Goal: Task Accomplishment & Management: Complete application form

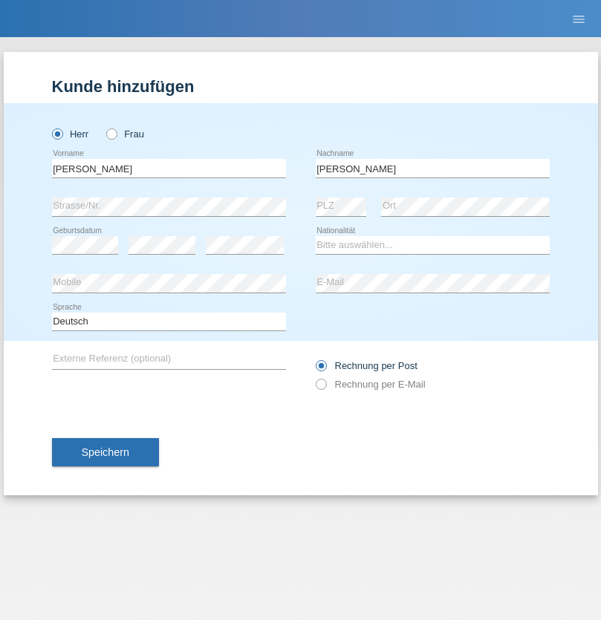
type input "Mohamed"
select select "SY"
select select "C"
select select "21"
select select "12"
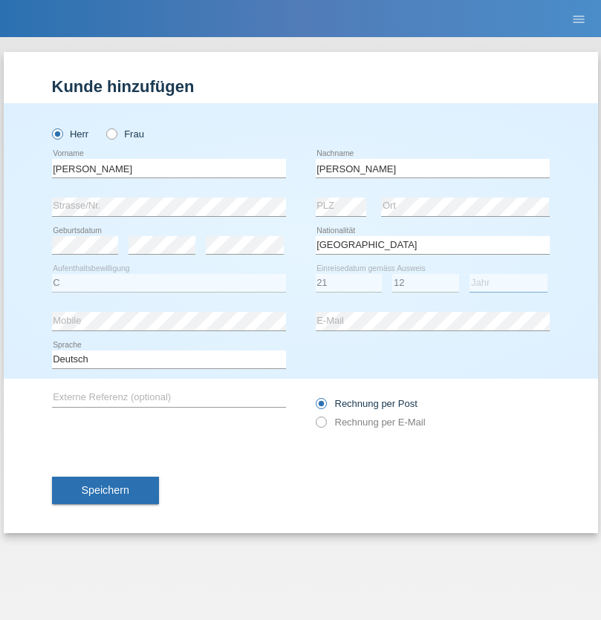
select select "2013"
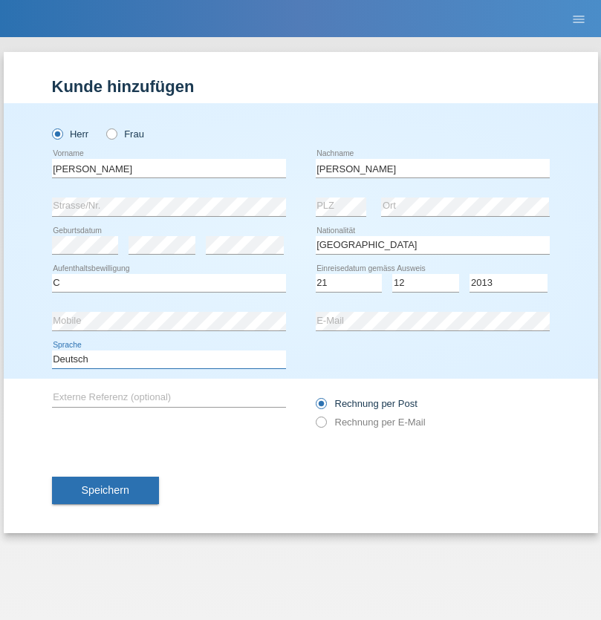
select select "en"
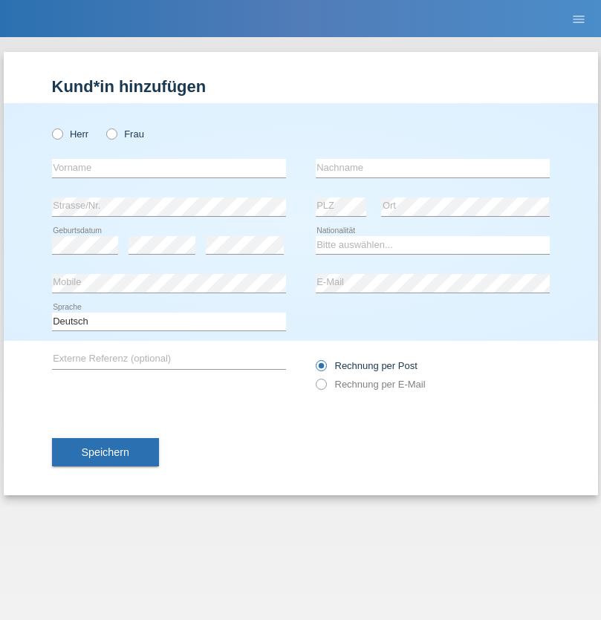
radio input "true"
click at [169, 168] on input "text" at bounding box center [169, 168] width 234 height 19
type input "[PERSON_NAME]"
click at [432, 168] on input "text" at bounding box center [433, 168] width 234 height 19
type input "Senn"
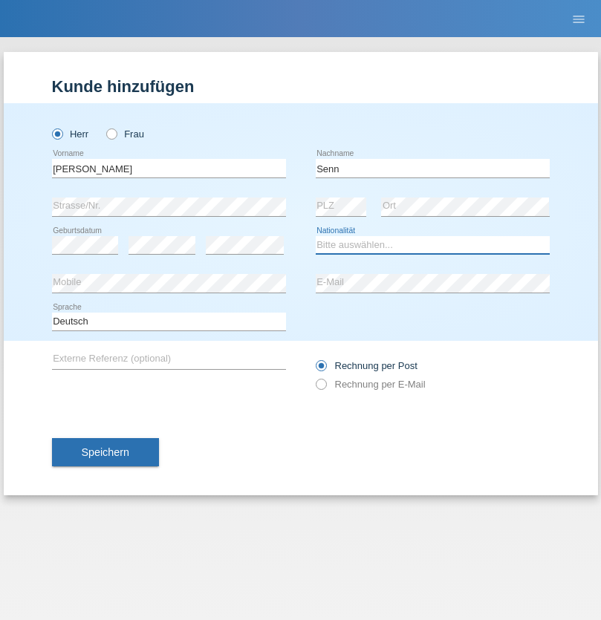
select select "CH"
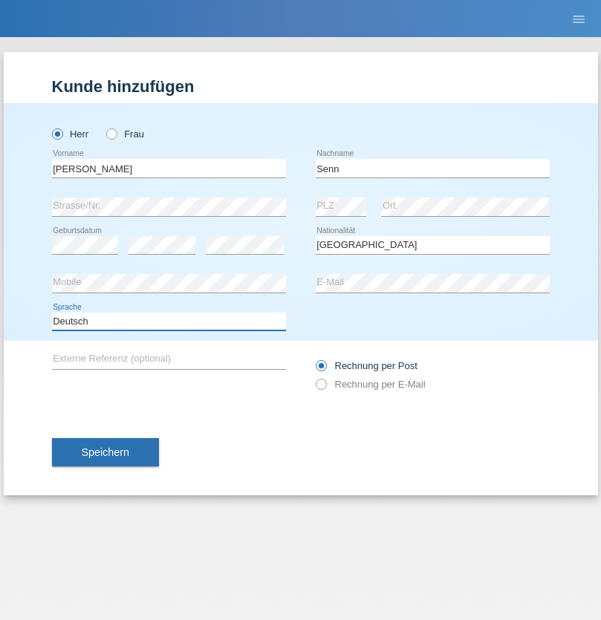
select select "en"
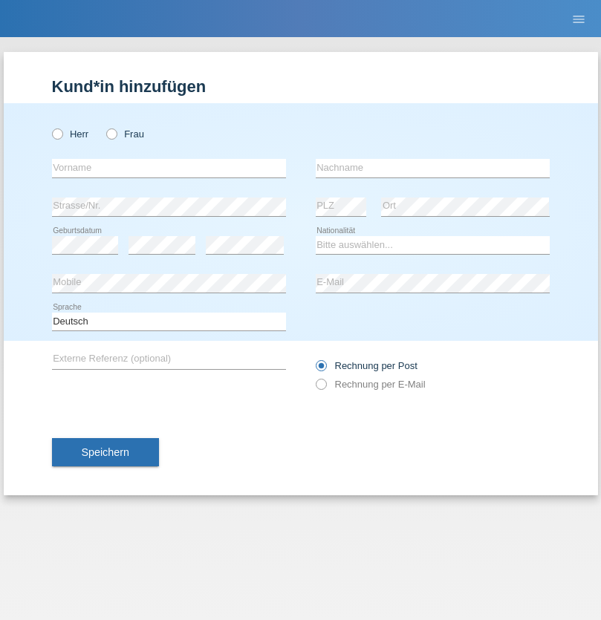
radio input "true"
click at [169, 168] on input "text" at bounding box center [169, 168] width 234 height 19
type input "[PERSON_NAME]"
click at [432, 168] on input "text" at bounding box center [433, 168] width 234 height 19
type input "Papok"
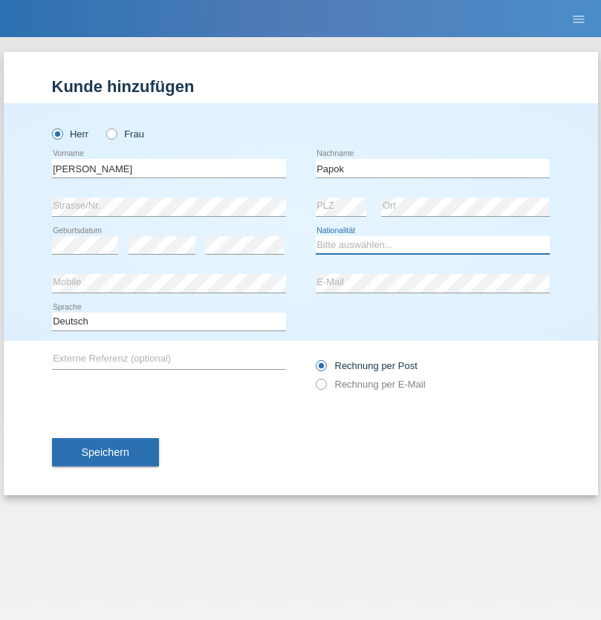
select select "CH"
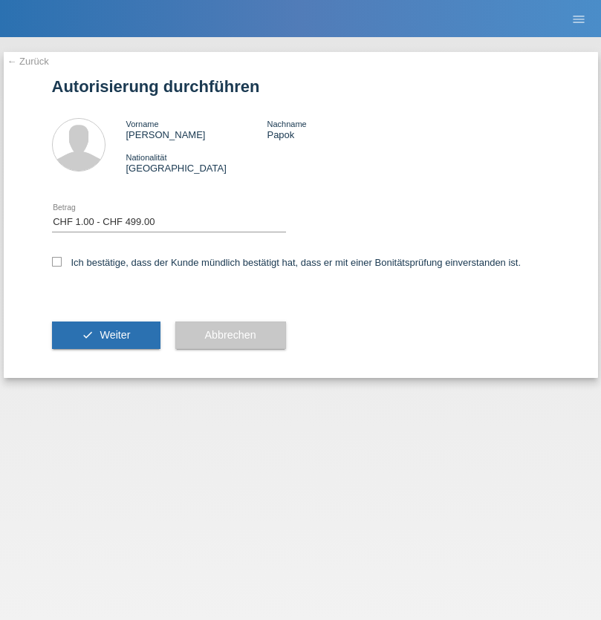
select select "1"
checkbox input "true"
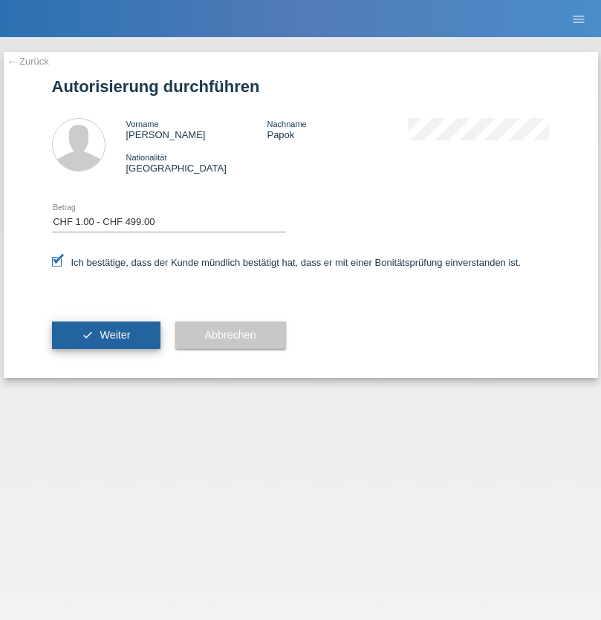
click at [105, 335] on span "Weiter" at bounding box center [115, 335] width 30 height 12
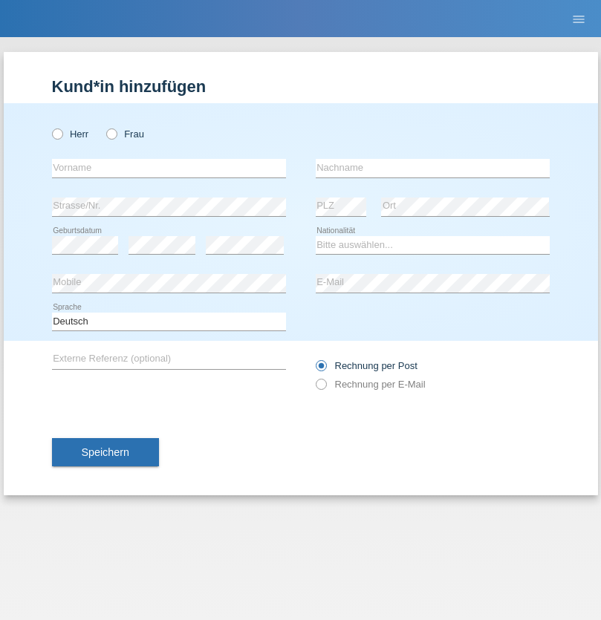
radio input "true"
click at [169, 168] on input "text" at bounding box center [169, 168] width 234 height 19
type input "firat"
click at [432, 168] on input "text" at bounding box center [433, 168] width 234 height 19
type input "kara"
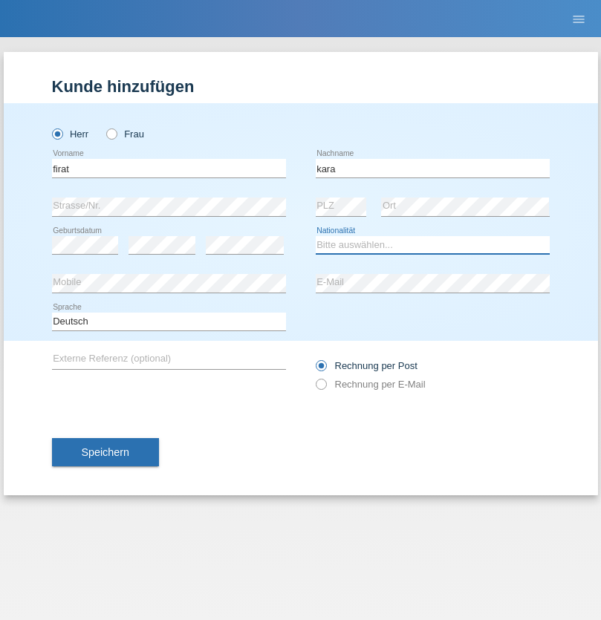
select select "CH"
radio input "true"
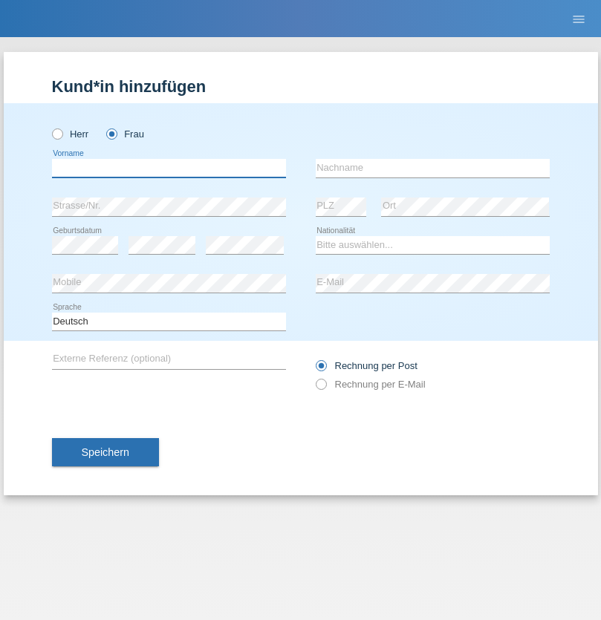
click at [169, 168] on input "text" at bounding box center [169, 168] width 234 height 19
type input "[PERSON_NAME]"
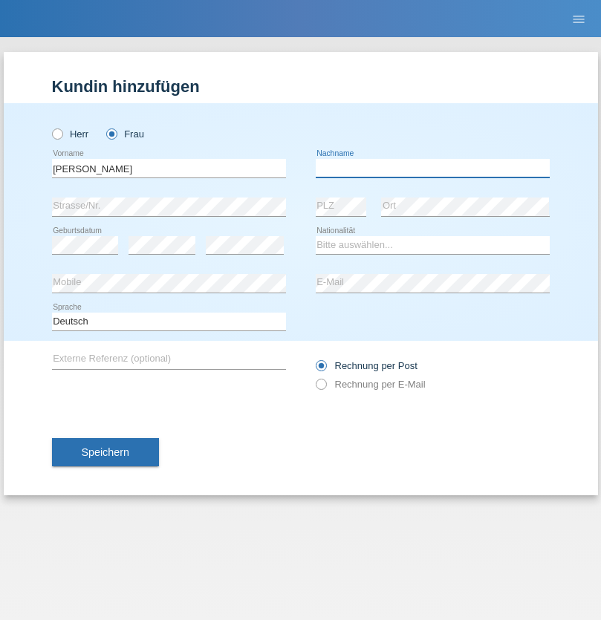
click at [432, 168] on input "text" at bounding box center [433, 168] width 234 height 19
type input "Dössegger"
select select "CH"
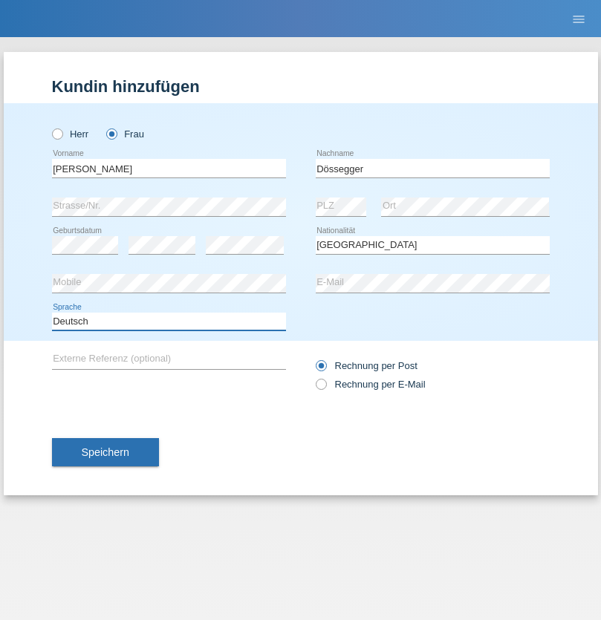
select select "en"
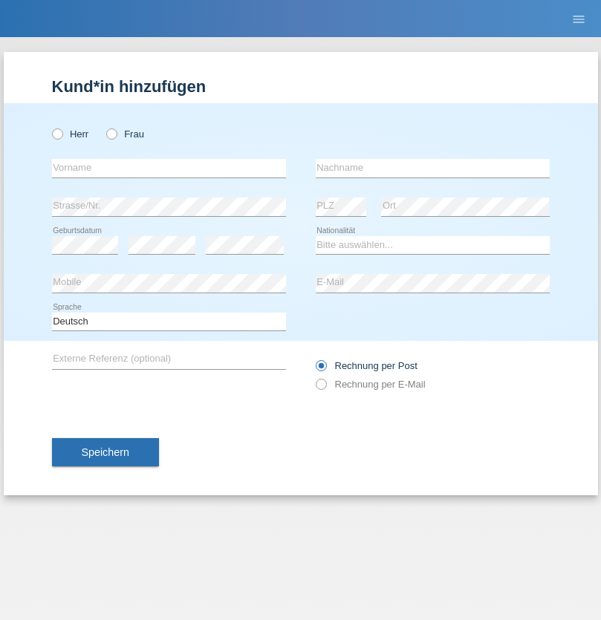
radio input "true"
click at [169, 168] on input "text" at bounding box center [169, 168] width 234 height 19
type input "Senije"
click at [432, 168] on input "text" at bounding box center [433, 168] width 234 height 19
type input "Rama"
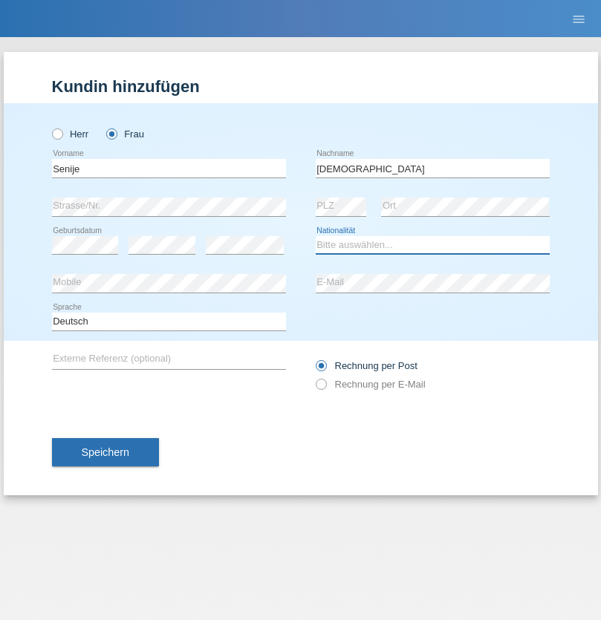
select select "CH"
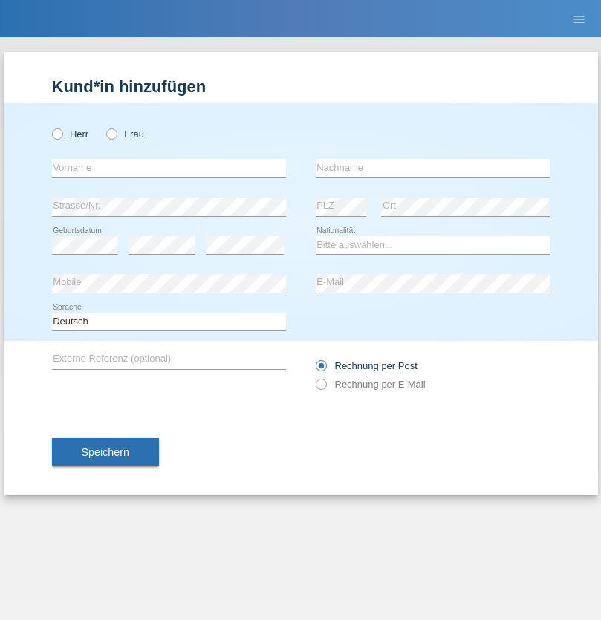
radio input "true"
click at [169, 168] on input "text" at bounding box center [169, 168] width 234 height 19
type input "Andy"
click at [432, 168] on input "text" at bounding box center [433, 168] width 234 height 19
type input "Priestley"
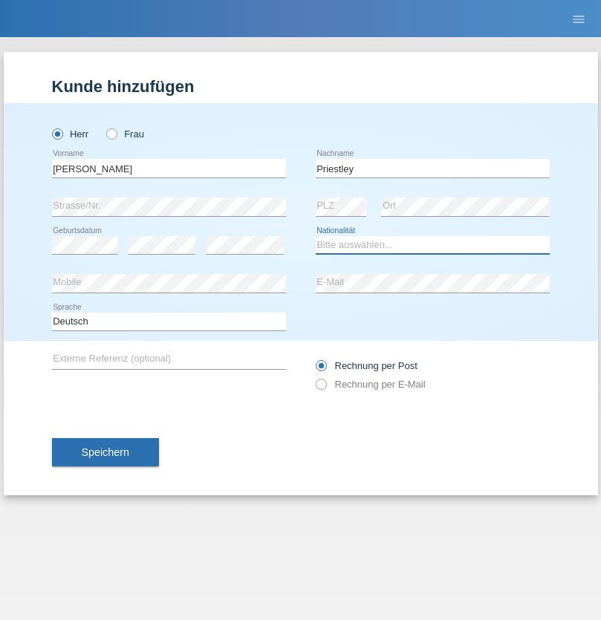
select select "CH"
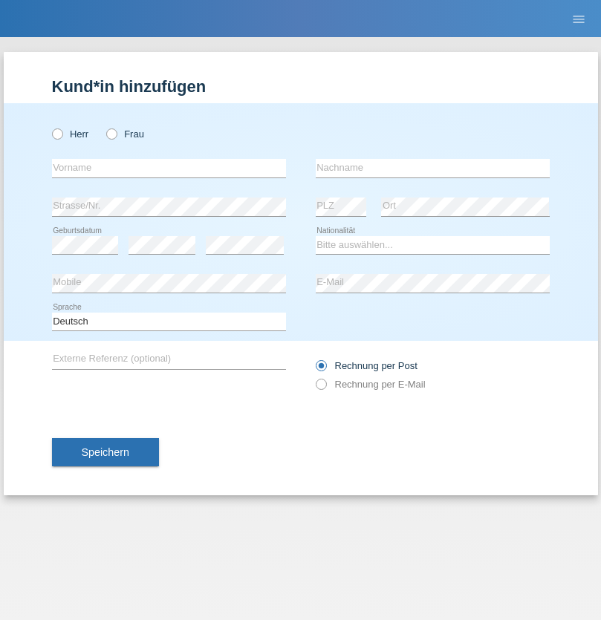
radio input "true"
click at [169, 168] on input "text" at bounding box center [169, 168] width 234 height 19
type input "Francesco"
click at [432, 168] on input "text" at bounding box center [433, 168] width 234 height 19
type input "Fortugno"
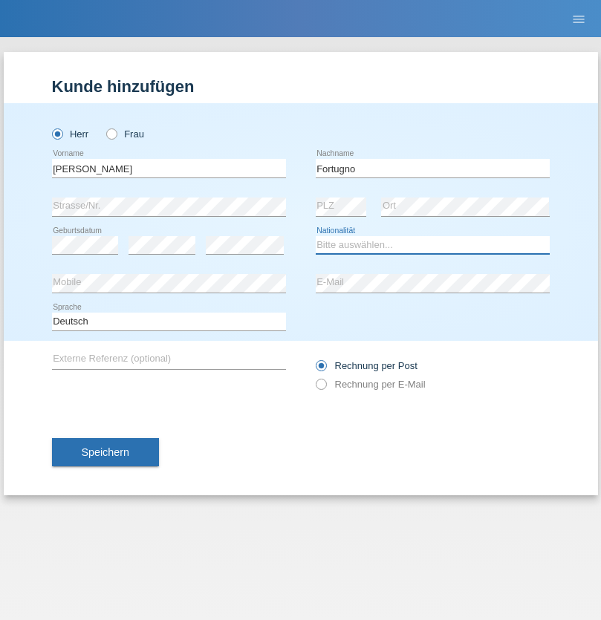
select select "IT"
select select "C"
select select "09"
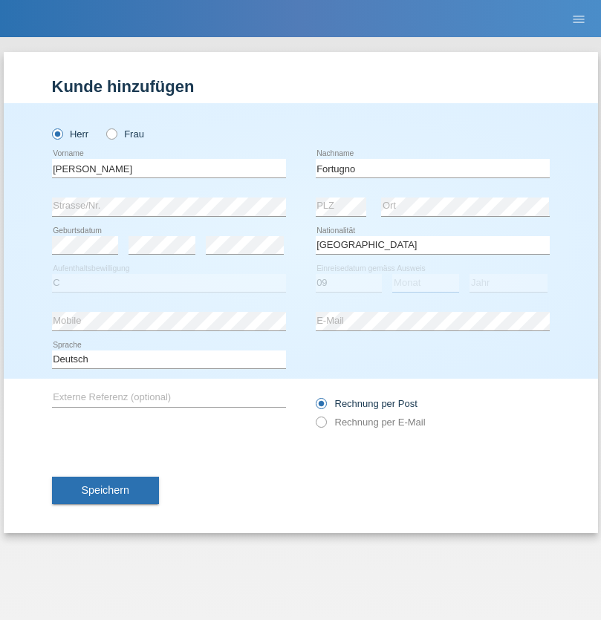
select select "08"
select select "2006"
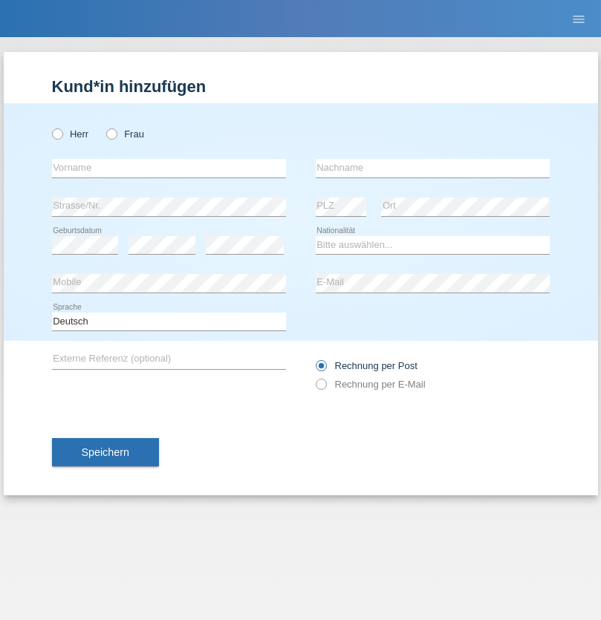
radio input "true"
click at [169, 168] on input "text" at bounding box center [169, 168] width 234 height 19
type input "Farkash"
click at [432, 168] on input "text" at bounding box center [433, 168] width 234 height 19
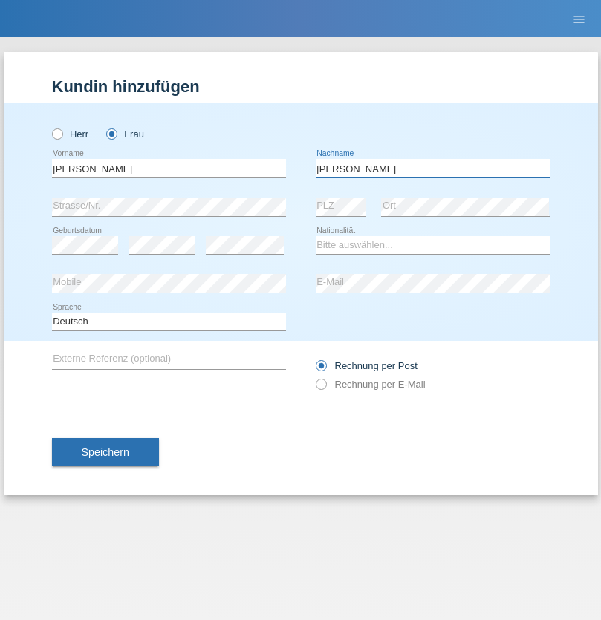
type input "Yolana"
select select "UA"
select select "C"
select select "23"
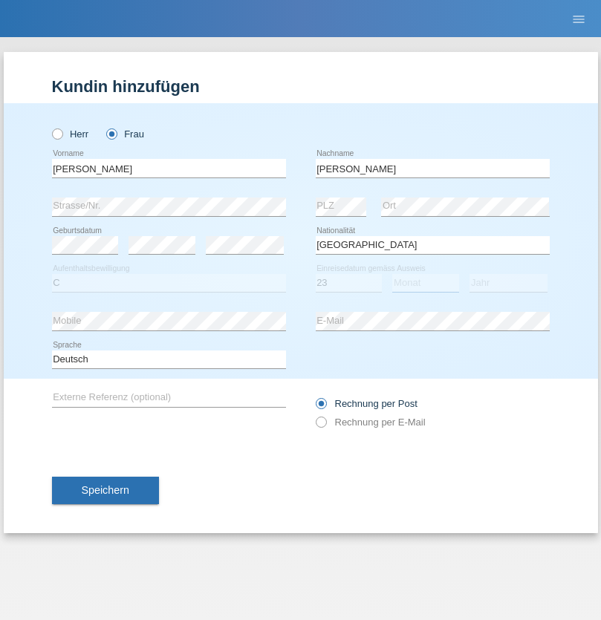
select select "10"
select select "2021"
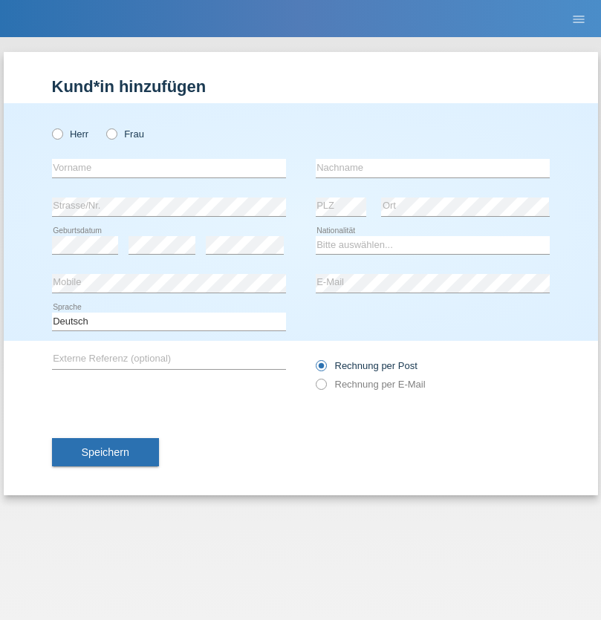
radio input "true"
click at [169, 168] on input "text" at bounding box center [169, 168] width 234 height 19
type input "Nuria"
click at [432, 168] on input "text" at bounding box center [433, 168] width 234 height 19
type input "D'Antino"
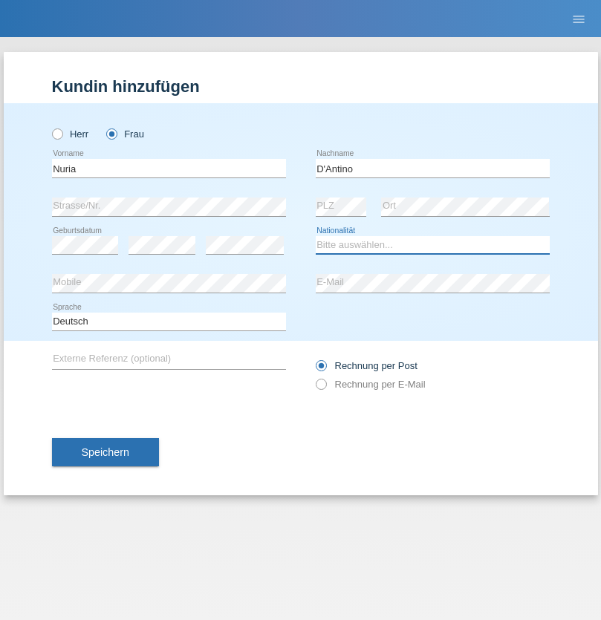
select select "CH"
